Goal: Task Accomplishment & Management: Use online tool/utility

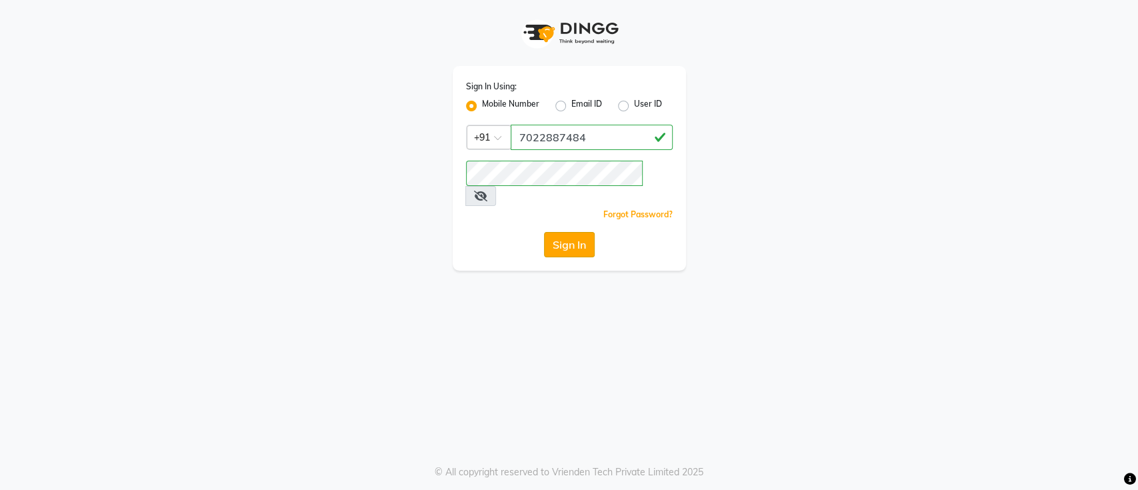
click at [568, 236] on button "Sign In" at bounding box center [569, 244] width 51 height 25
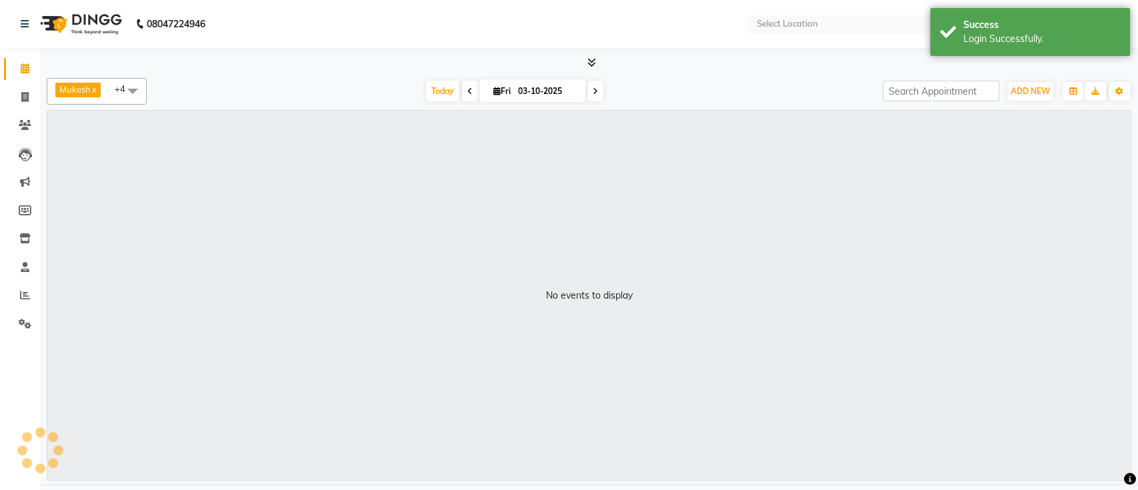
select select "en"
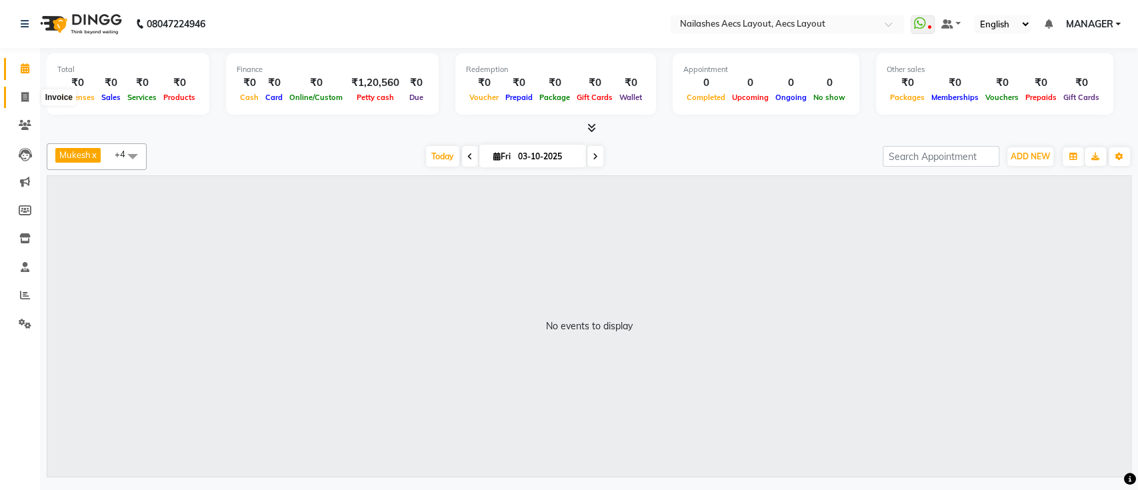
click at [26, 90] on span at bounding box center [24, 97] width 23 height 15
select select "service"
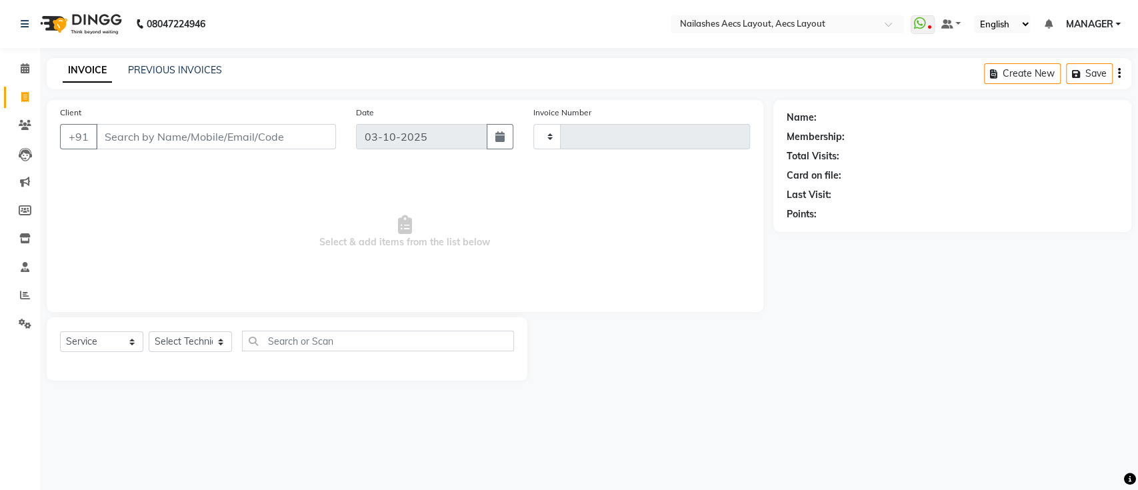
type input "0568"
select select "8467"
type input "3"
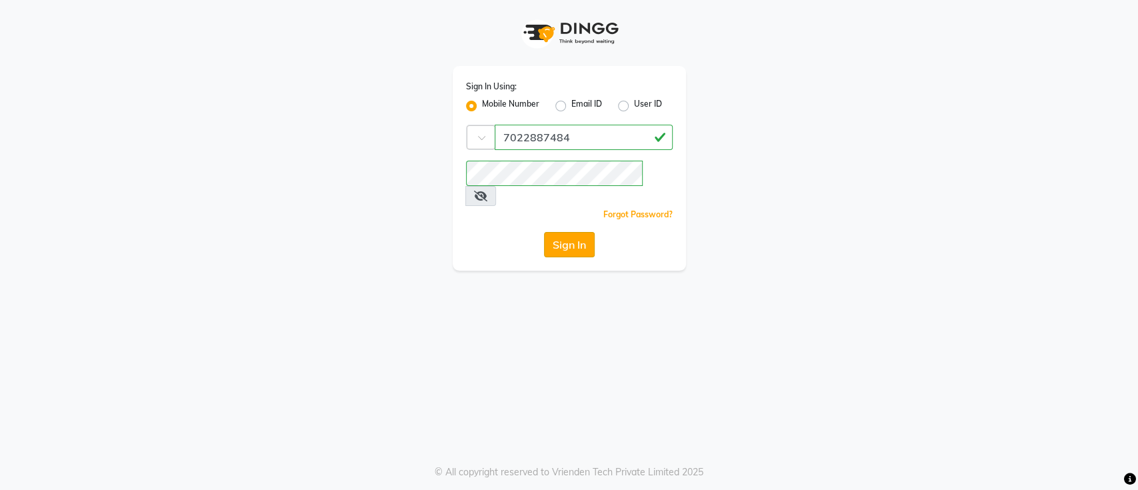
click at [555, 232] on button "Sign In" at bounding box center [569, 244] width 51 height 25
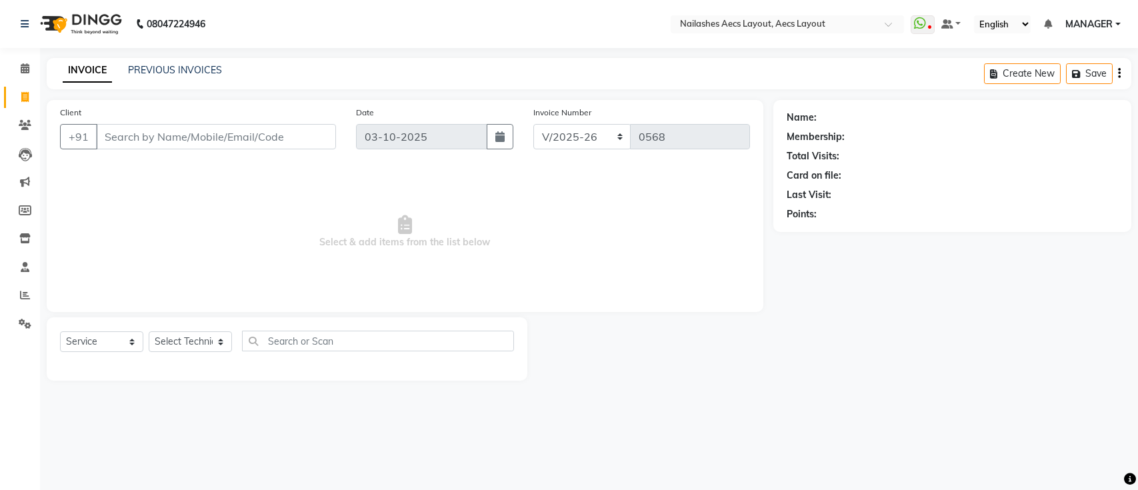
select select "8467"
select select "service"
